Goal: Task Accomplishment & Management: Manage account settings

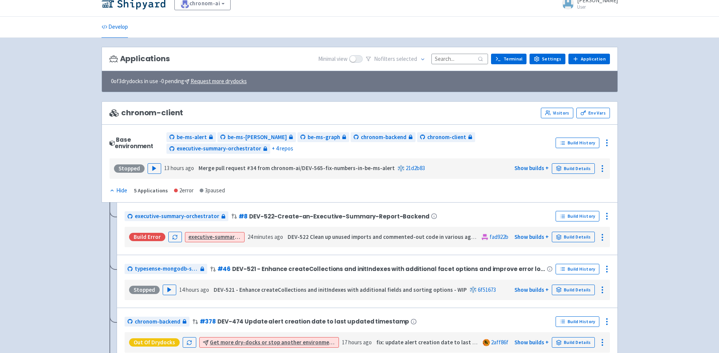
scroll to position [19, 0]
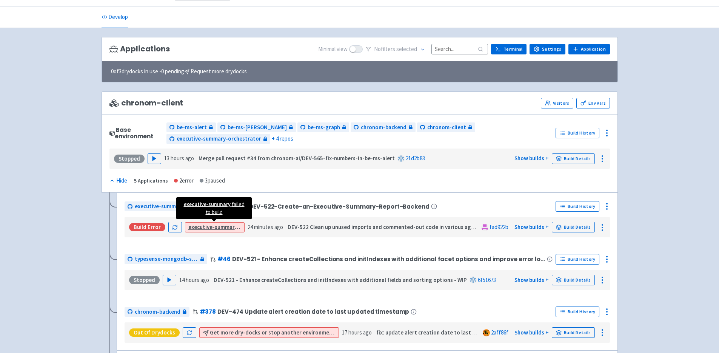
click at [216, 225] on strong "executive-summary" at bounding box center [214, 226] width 52 height 7
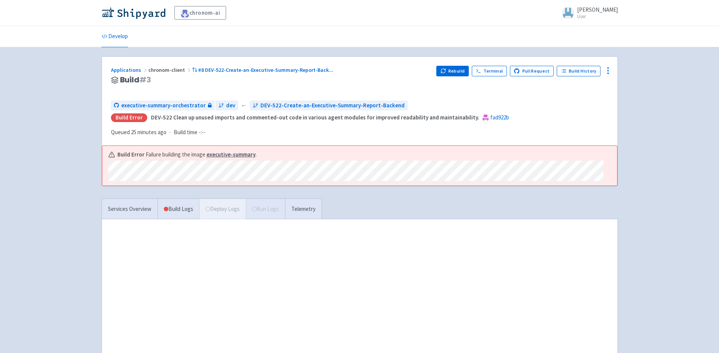
click at [71, 153] on div "chronom-ai Yali-Yanovich User Profile Sign out Develop" at bounding box center [359, 194] width 719 height 388
click at [454, 74] on button "Rebuild" at bounding box center [452, 71] width 32 height 11
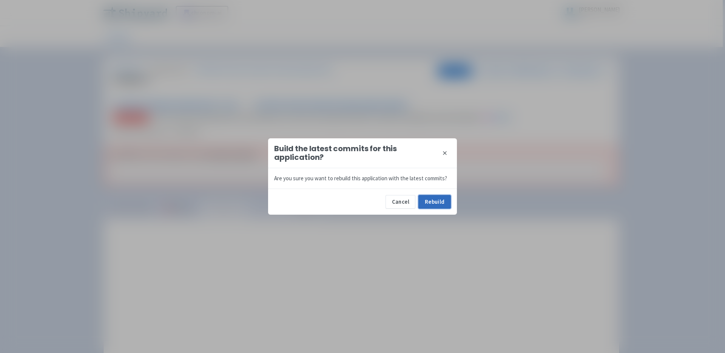
click at [430, 197] on button "Rebuild" at bounding box center [434, 202] width 32 height 14
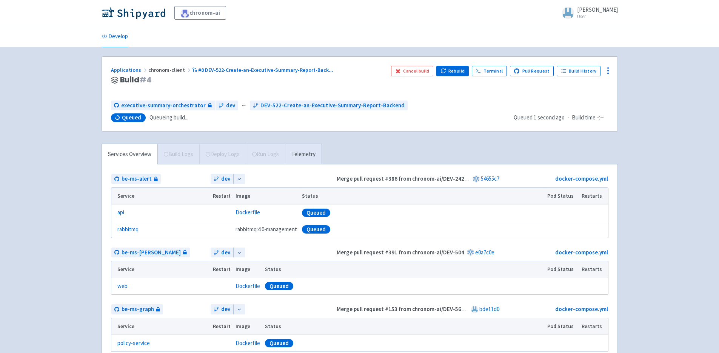
click at [176, 117] on span "Queueing build..." at bounding box center [168, 117] width 39 height 9
click at [177, 117] on span "Queueing build..." at bounding box center [168, 117] width 39 height 9
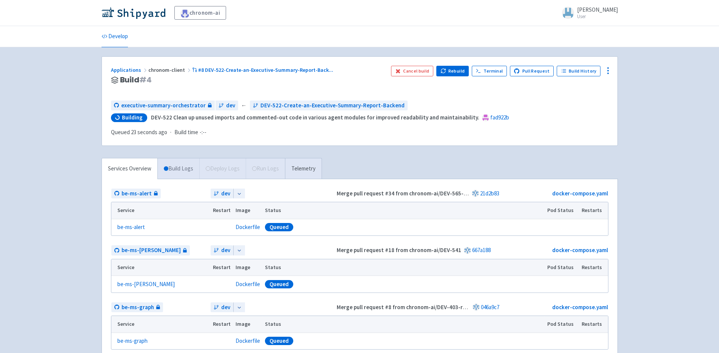
click at [184, 158] on link "Build Logs" at bounding box center [179, 168] width 42 height 21
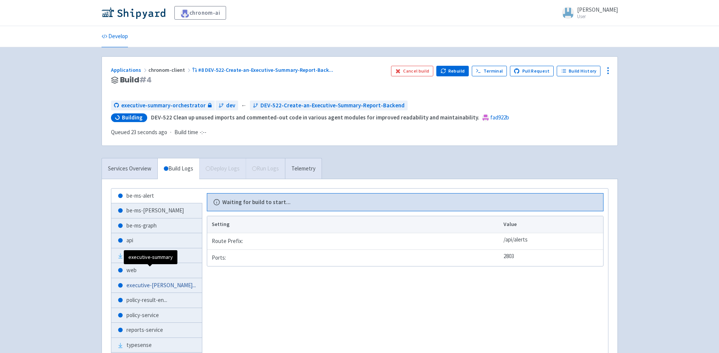
scroll to position [54, 0]
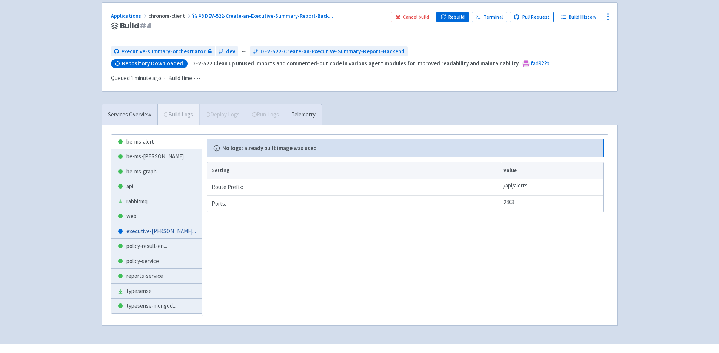
click at [145, 225] on link "executive-summar ..." at bounding box center [156, 231] width 91 height 15
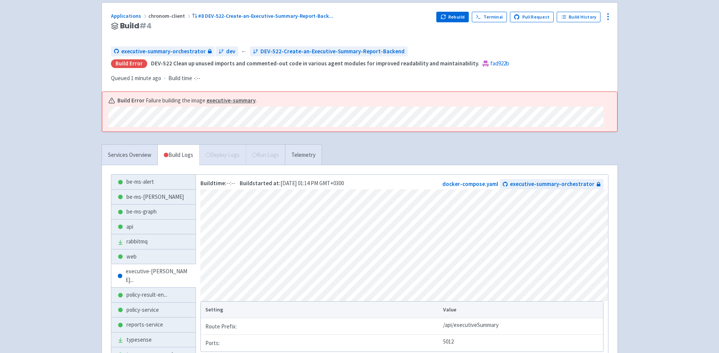
scroll to position [83, 0]
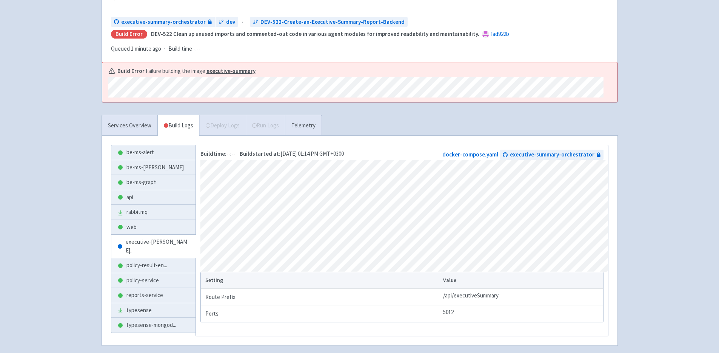
click at [83, 72] on div "chronom-ai Yali-Yanovich User Profile Sign out Develop" at bounding box center [359, 140] width 719 height 447
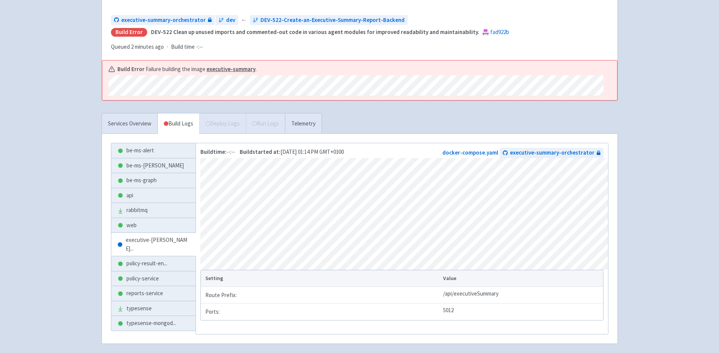
scroll to position [90, 0]
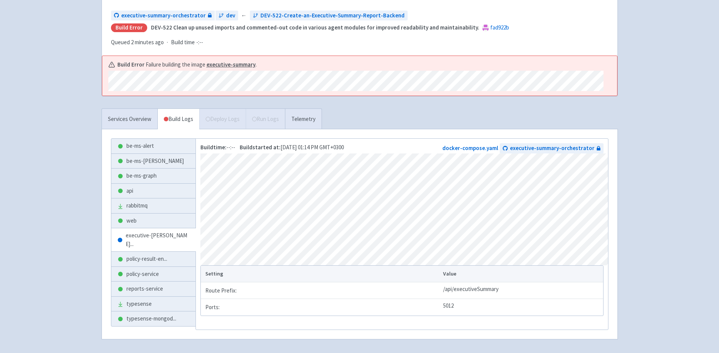
click at [99, 59] on div "Applications chronom-client #8 DEV-522-Create-an-Executive-Summary-Report-Back …" at bounding box center [360, 157] width 528 height 382
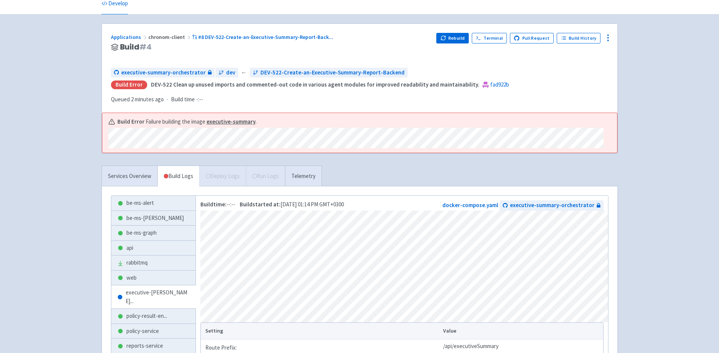
scroll to position [0, 0]
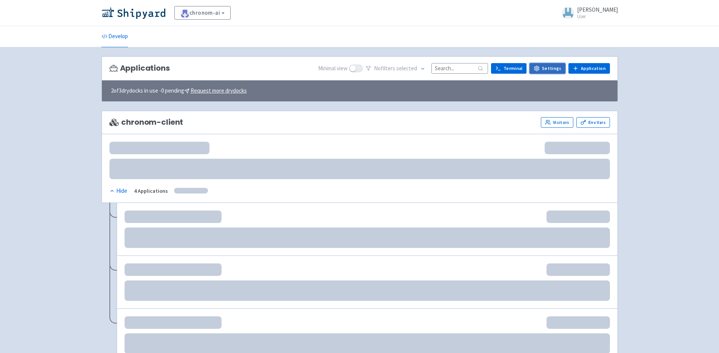
click at [540, 65] on icon at bounding box center [537, 68] width 6 height 6
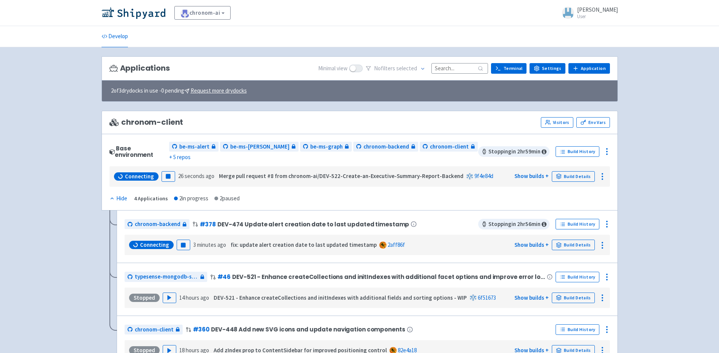
click at [588, 14] on small "User" at bounding box center [597, 16] width 41 height 5
click at [360, 71] on span at bounding box center [356, 69] width 14 height 8
click at [354, 71] on input "checkbox" at bounding box center [351, 68] width 5 height 5
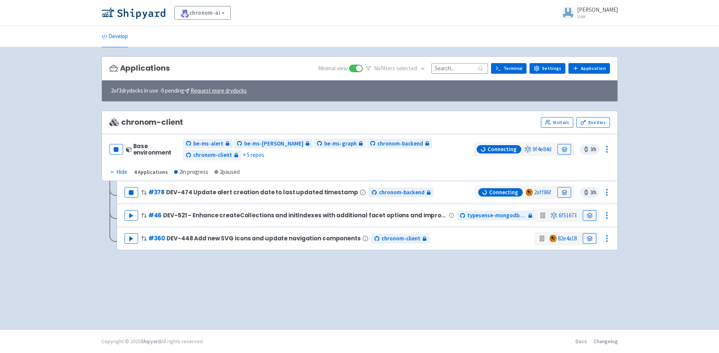
click at [361, 67] on span at bounding box center [356, 69] width 14 height 8
click at [354, 67] on input "checkbox" at bounding box center [351, 68] width 5 height 5
checkbox input "false"
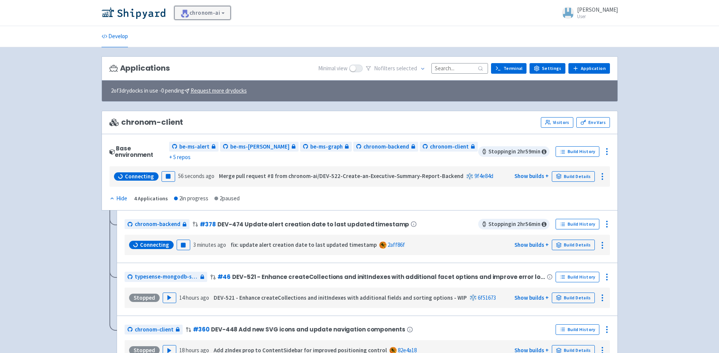
click at [210, 12] on link "chronom-ai" at bounding box center [202, 13] width 57 height 14
click at [272, 9] on div "chronom-ai View Organizations Yali-Yanovich User Profile Sign out" at bounding box center [360, 13] width 516 height 14
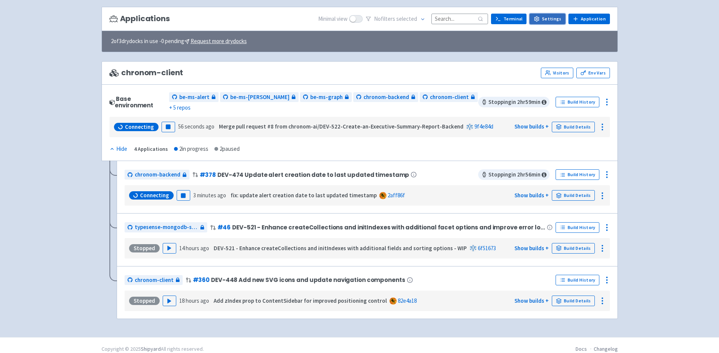
click at [550, 21] on link "Settings" at bounding box center [548, 19] width 36 height 11
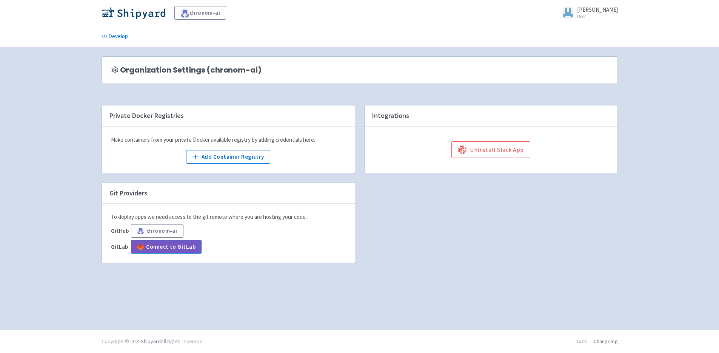
click at [590, 14] on small "User" at bounding box center [597, 16] width 41 height 5
click at [591, 32] on link "Profile" at bounding box center [585, 33] width 43 height 12
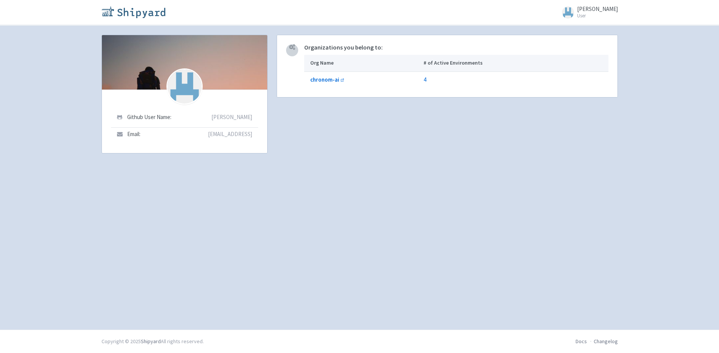
click at [140, 12] on img at bounding box center [134, 12] width 64 height 12
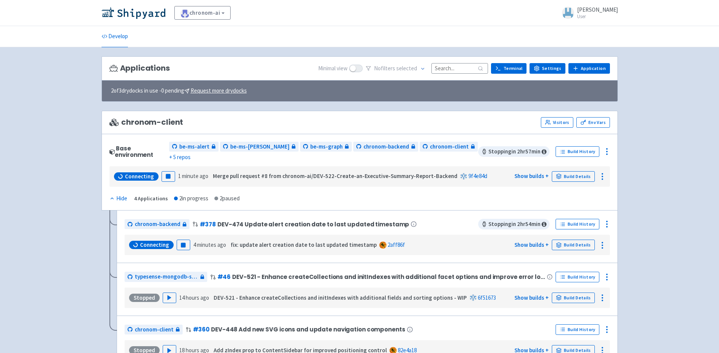
click at [681, 135] on div "chronom-ai View Organizations [PERSON_NAME] User Profile Sign out Develop" at bounding box center [359, 193] width 719 height 386
click at [417, 36] on ul "Develop" at bounding box center [359, 36] width 525 height 21
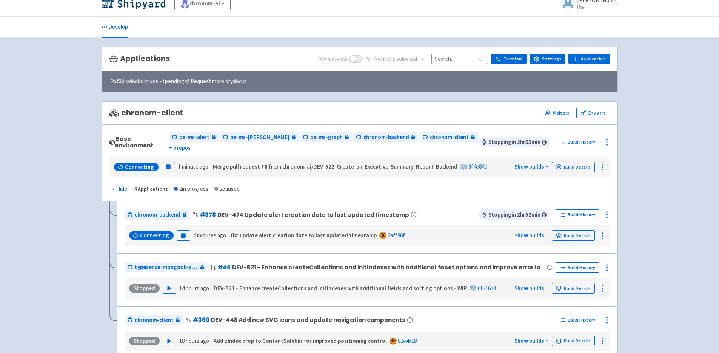
click at [75, 233] on div "chronom-ai View Organizations [PERSON_NAME] User Profile Sign out Develop" at bounding box center [359, 184] width 719 height 386
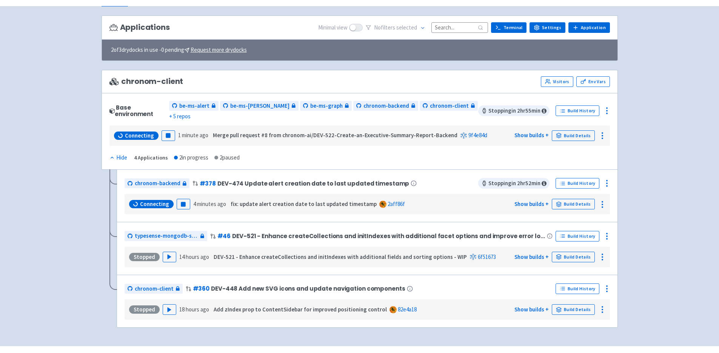
scroll to position [49, 0]
